Goal: Task Accomplishment & Management: Manage account settings

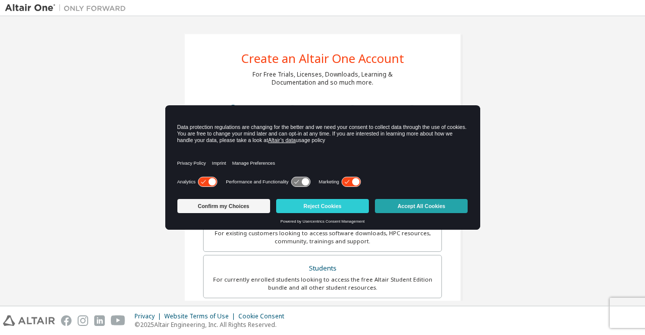
click at [392, 208] on button "Accept All Cookies" at bounding box center [421, 206] width 93 height 14
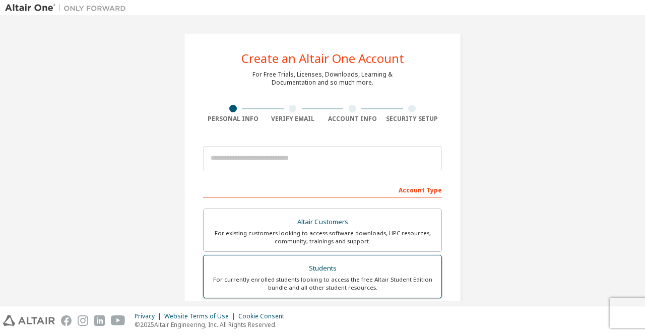
click at [342, 268] on div "Students" at bounding box center [322, 268] width 226 height 14
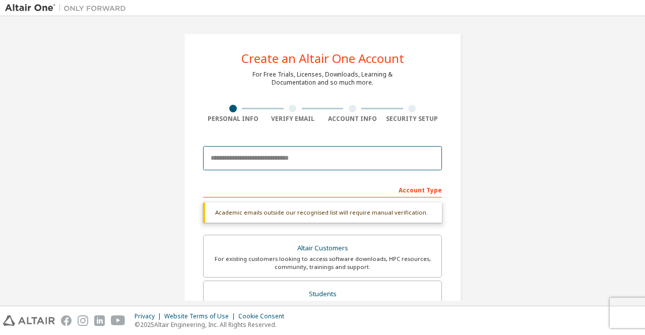
click at [294, 158] on input "email" at bounding box center [322, 158] width 239 height 24
type input "**********"
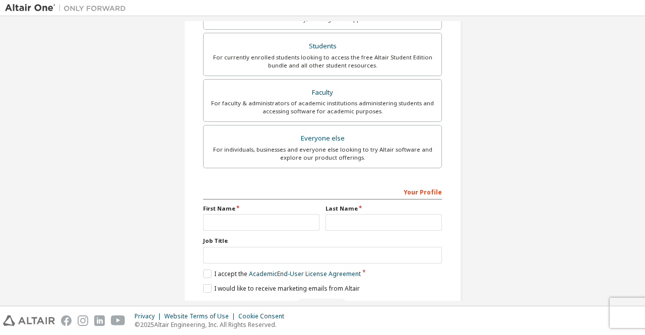
scroll to position [255, 0]
click at [267, 213] on input "text" at bounding box center [261, 221] width 116 height 17
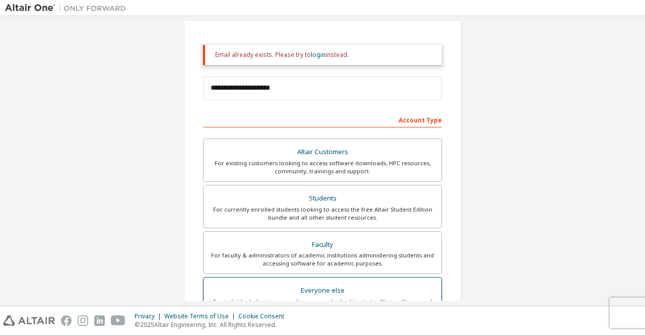
scroll to position [106, 0]
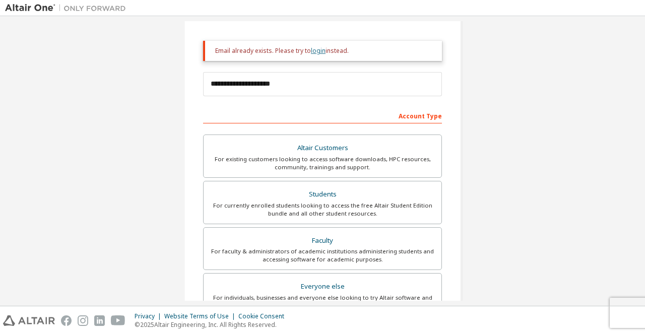
click at [312, 54] on link "login" at bounding box center [318, 50] width 15 height 9
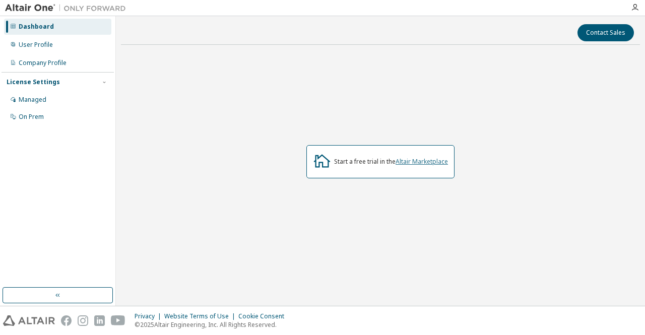
click at [421, 163] on link "Altair Marketplace" at bounding box center [421, 161] width 52 height 9
